Goal: Browse casually

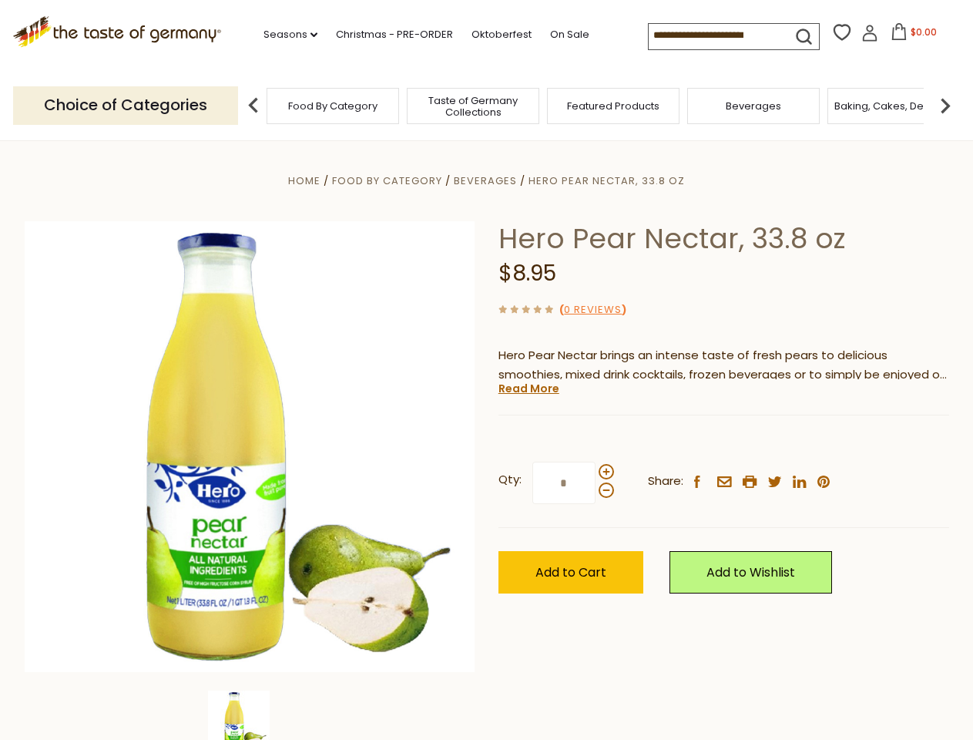
click at [486, 370] on div "Home Food By Category [GEOGRAPHIC_DATA] Hero Pear Nectar, 33.8 oz Hero Pear Nec…" at bounding box center [487, 467] width 948 height 593
click at [284, 35] on link "Seasons dropdown_arrow" at bounding box center [291, 34] width 54 height 17
click at [715, 35] on input at bounding box center [714, 35] width 130 height 22
click at [911, 36] on span "$0.00" at bounding box center [924, 31] width 26 height 13
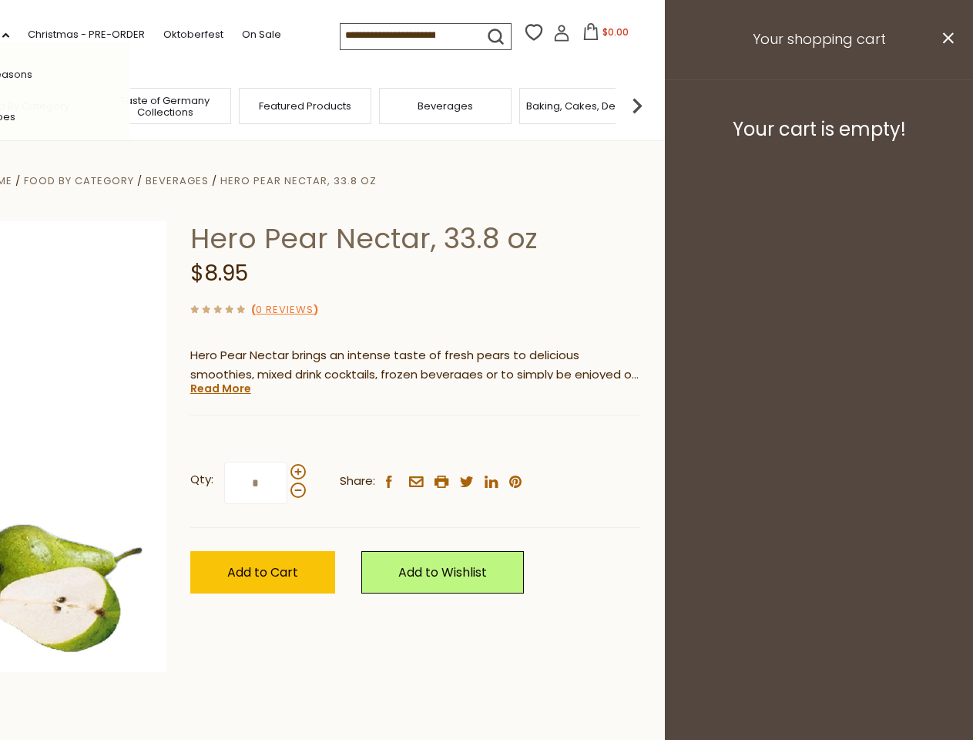
click at [130, 105] on div "All Seasons Recipes Game Day [DATE] [DATE] [DATE][PERSON_NAME] [DATE] Springfes…" at bounding box center [42, 369] width 175 height 653
click at [946, 105] on footer "Your cart is empty!" at bounding box center [819, 128] width 308 height 99
click at [486, 440] on div "Qty: * Share: facebook email printer twitter linkedin pinterest" at bounding box center [415, 482] width 451 height 89
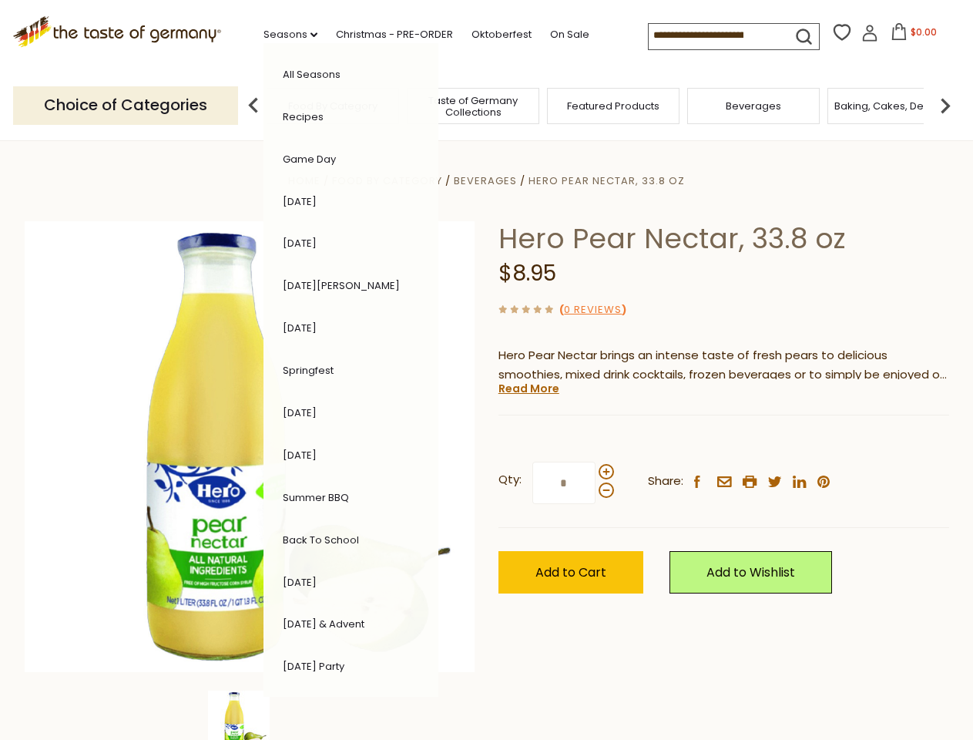
click at [250, 715] on div "Home Food By Category [GEOGRAPHIC_DATA] Hero Pear Nectar, 33.8 oz Hero Pear Nec…" at bounding box center [487, 467] width 948 height 593
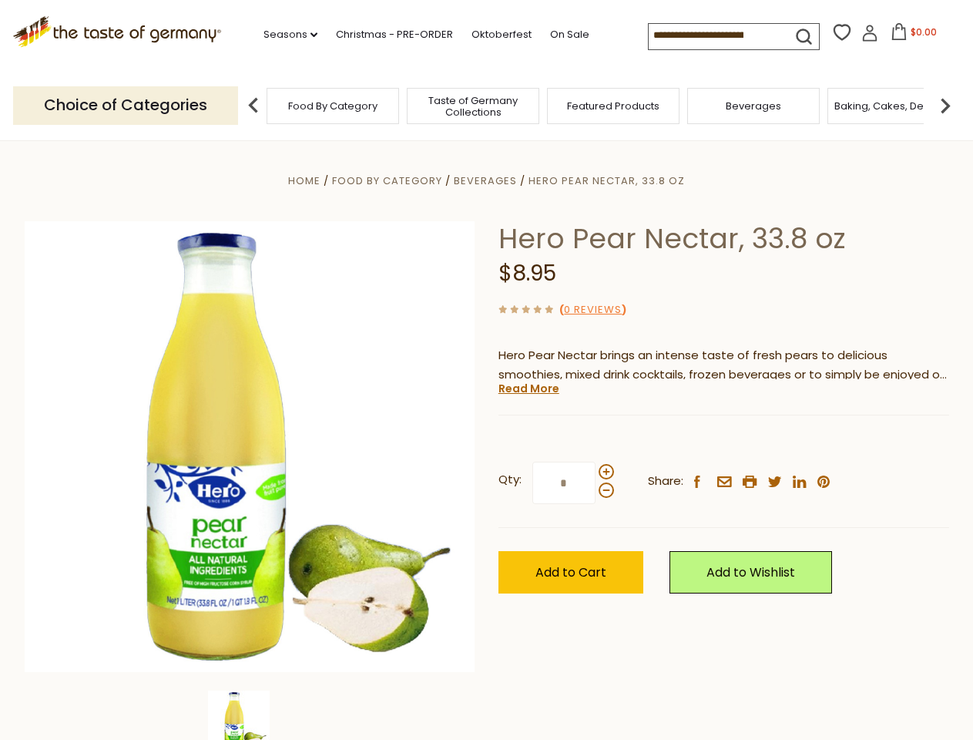
click at [250, 715] on img at bounding box center [239, 721] width 62 height 62
click at [528, 388] on link "Read More" at bounding box center [529, 388] width 61 height 15
